Goal: Browse casually

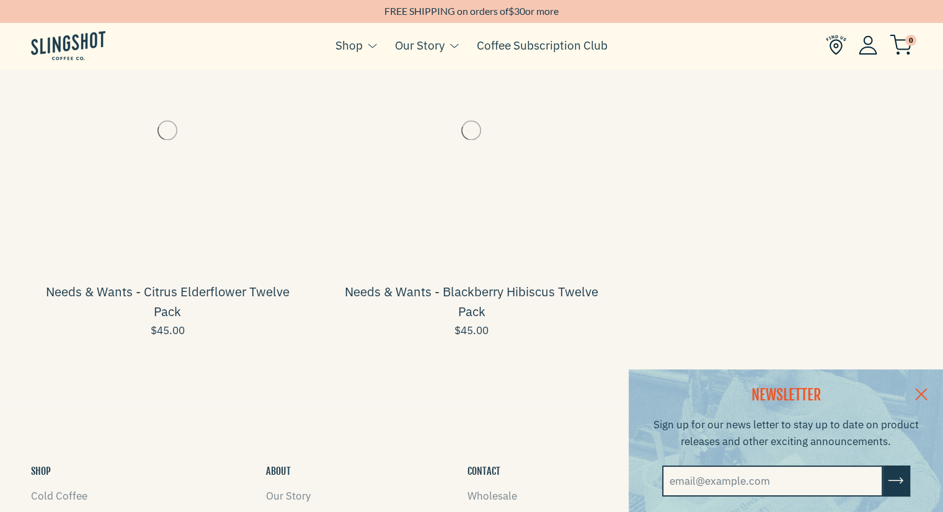
scroll to position [1900, 0]
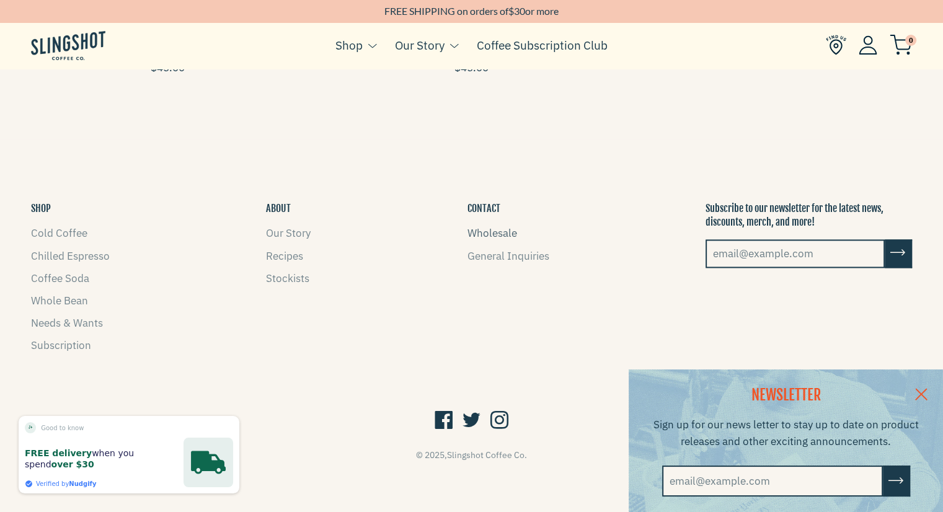
click at [497, 234] on link "Wholesale" at bounding box center [493, 233] width 50 height 14
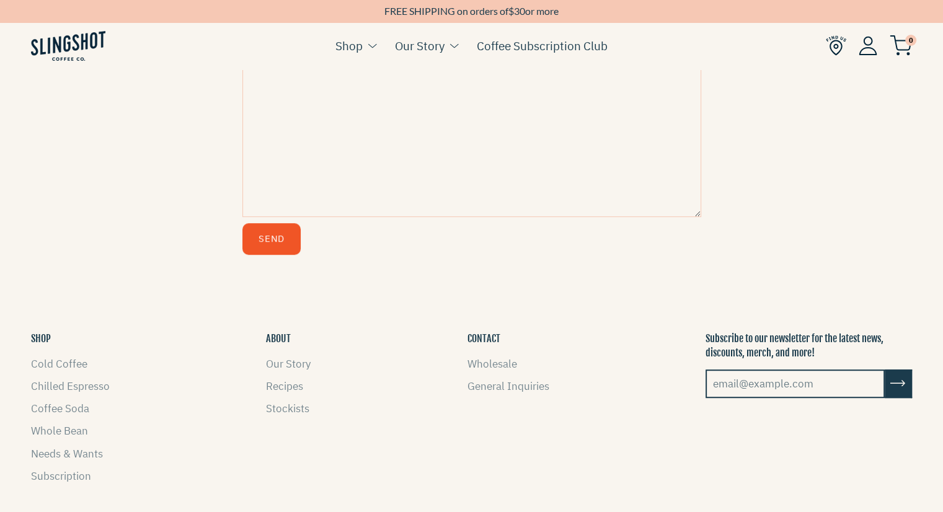
scroll to position [704, 0]
click at [517, 385] on link "General Inquiries" at bounding box center [509, 385] width 82 height 14
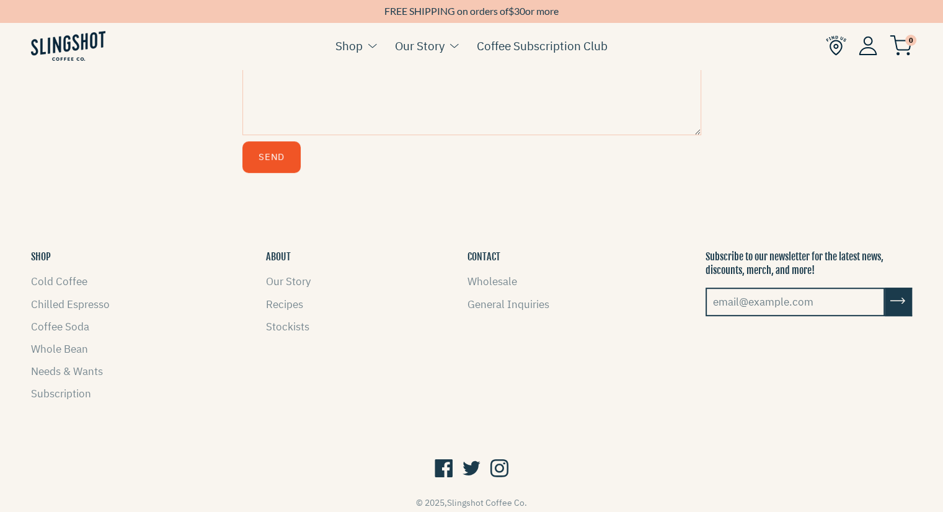
scroll to position [663, 0]
click at [80, 352] on link "Whole Bean" at bounding box center [59, 348] width 57 height 14
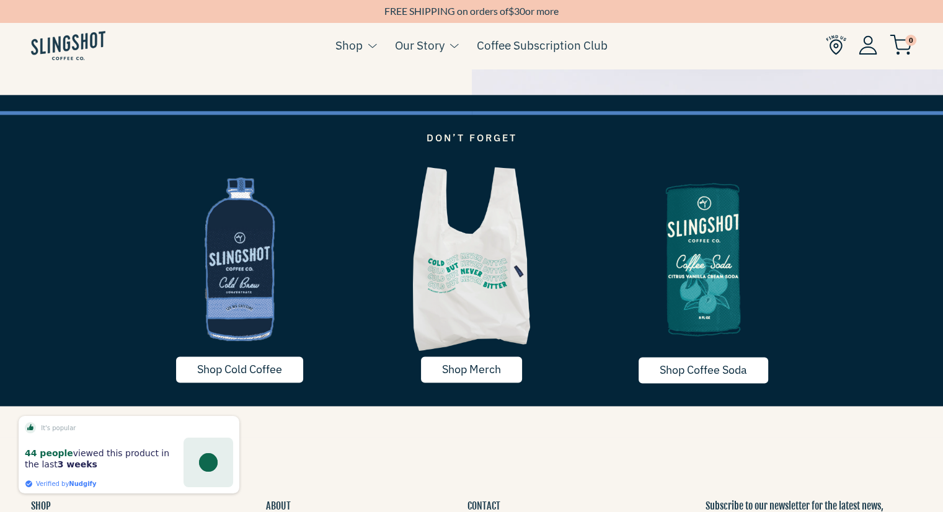
scroll to position [1593, 0]
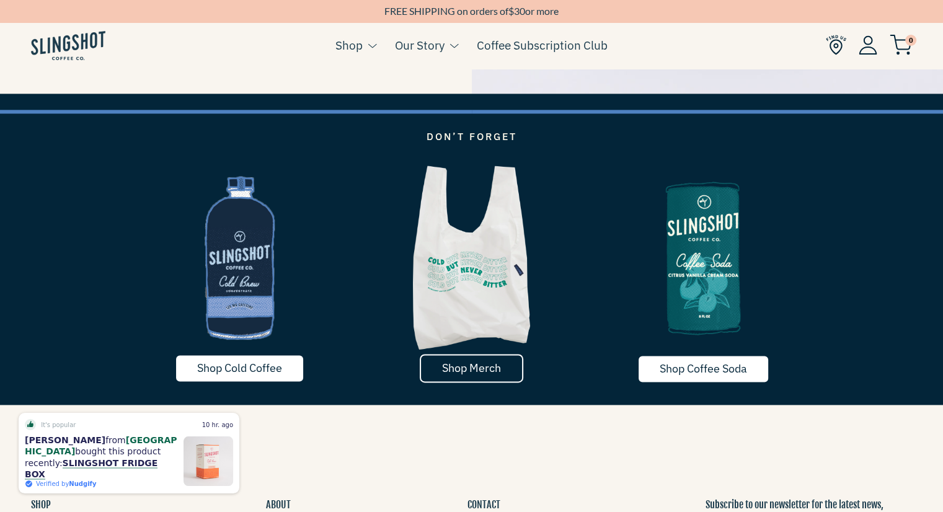
click at [469, 361] on span "Shop Merch" at bounding box center [471, 368] width 59 height 14
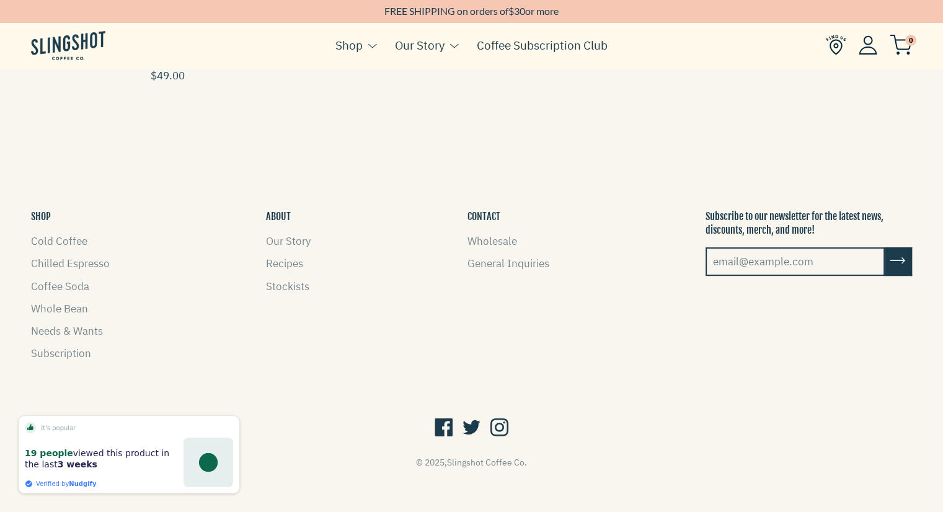
scroll to position [484, 0]
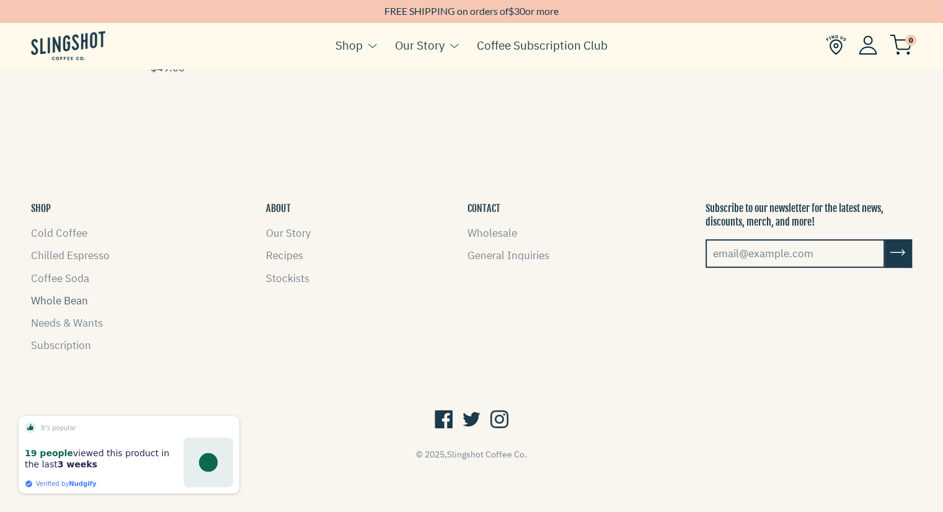
click at [64, 296] on link "Whole Bean" at bounding box center [59, 301] width 57 height 14
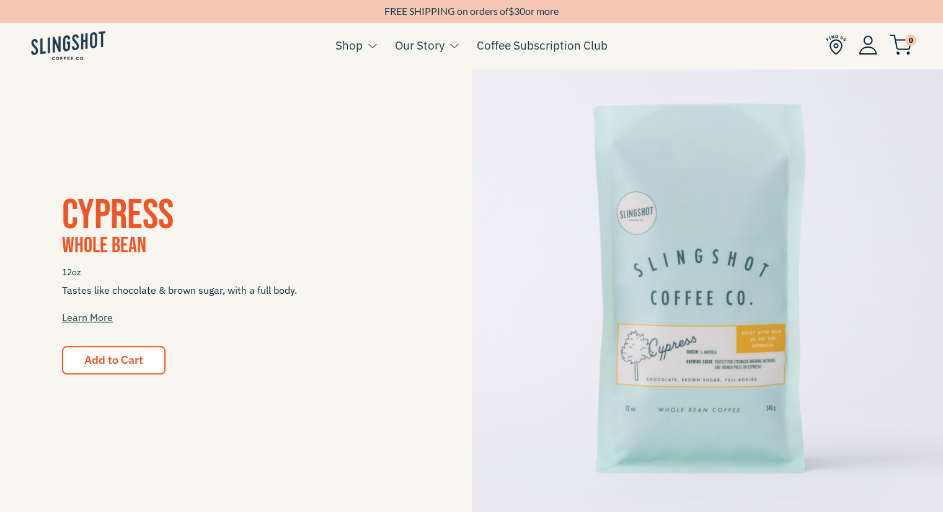
scroll to position [1168, 0]
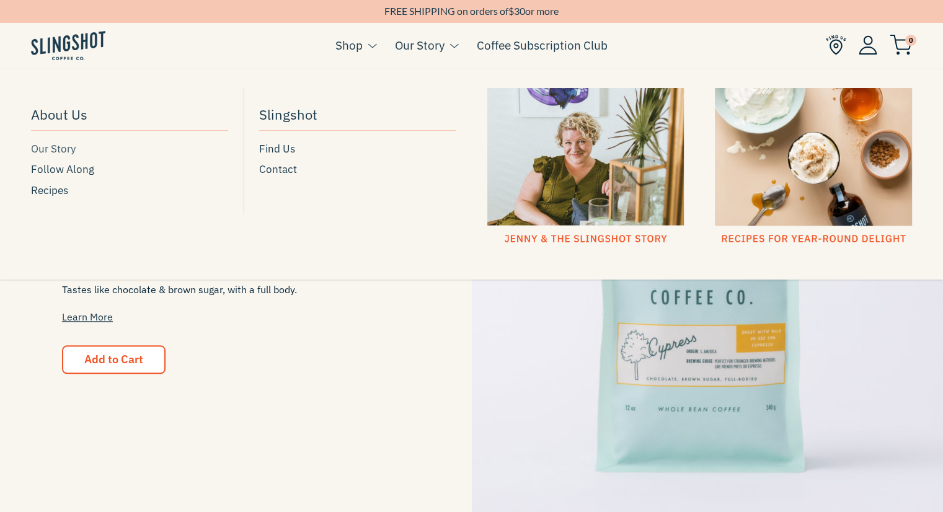
click at [69, 145] on span "Our Story" at bounding box center [53, 149] width 45 height 17
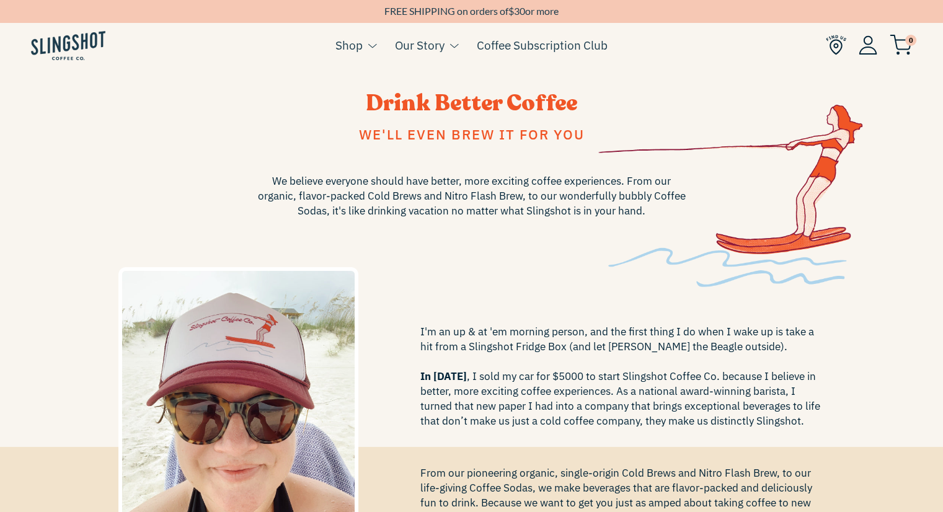
click at [63, 43] on img at bounding box center [68, 45] width 74 height 29
